Goal: Register for event/course

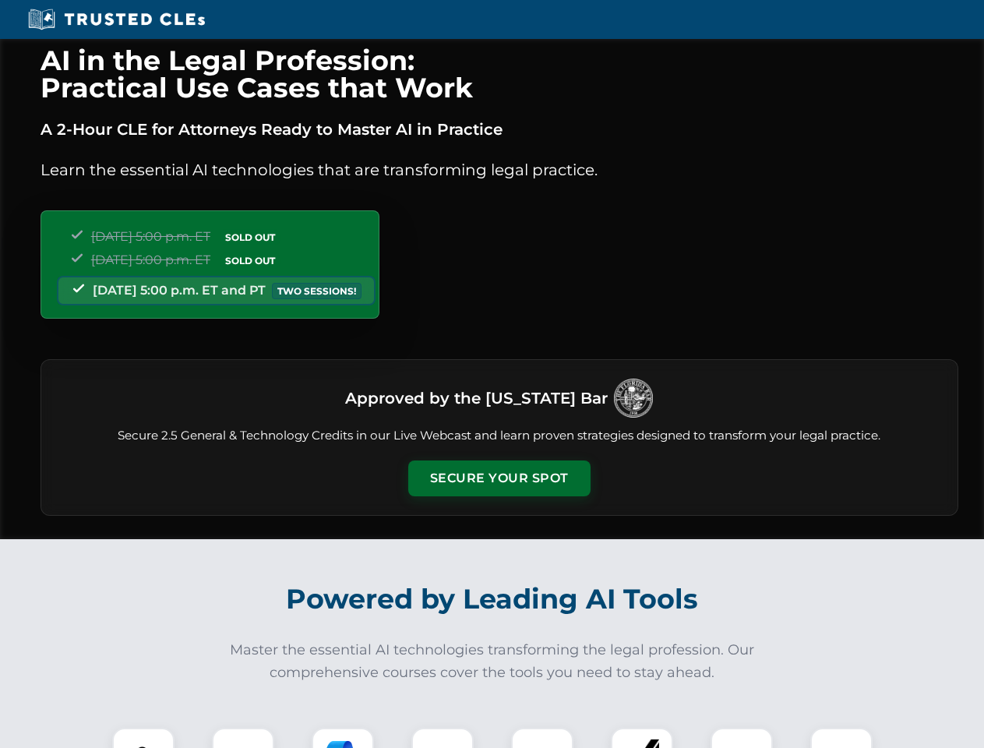
click at [498, 478] on button "Secure Your Spot" at bounding box center [499, 478] width 182 height 36
click at [143, 737] on img at bounding box center [143, 758] width 45 height 45
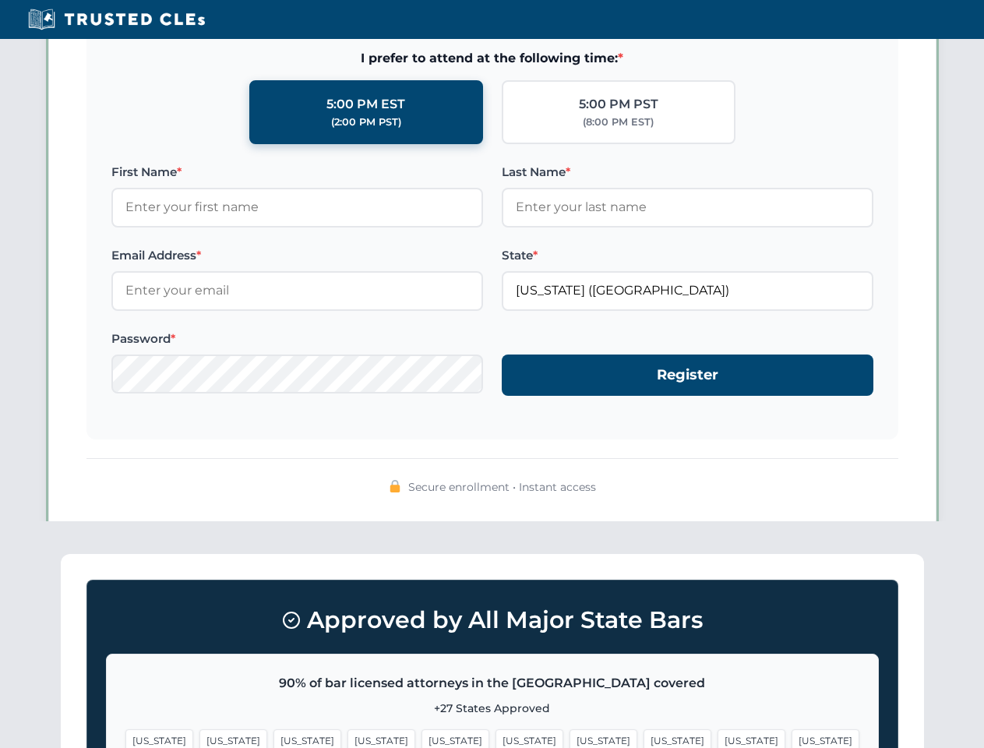
click at [569, 737] on span "[US_STATE]" at bounding box center [603, 740] width 68 height 23
click at [717, 737] on span "[US_STATE]" at bounding box center [751, 740] width 68 height 23
